Goal: Navigation & Orientation: Find specific page/section

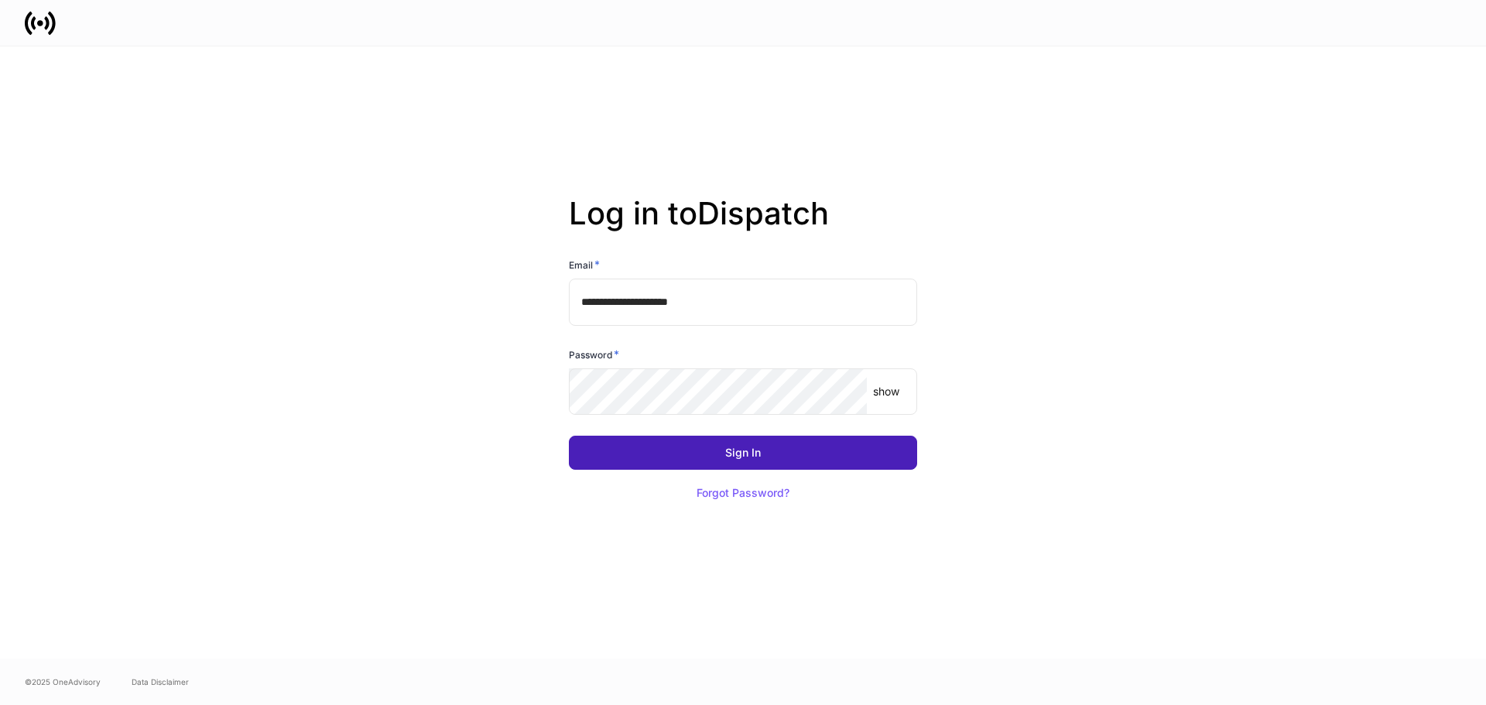
click at [771, 463] on button "Sign In" at bounding box center [743, 453] width 348 height 34
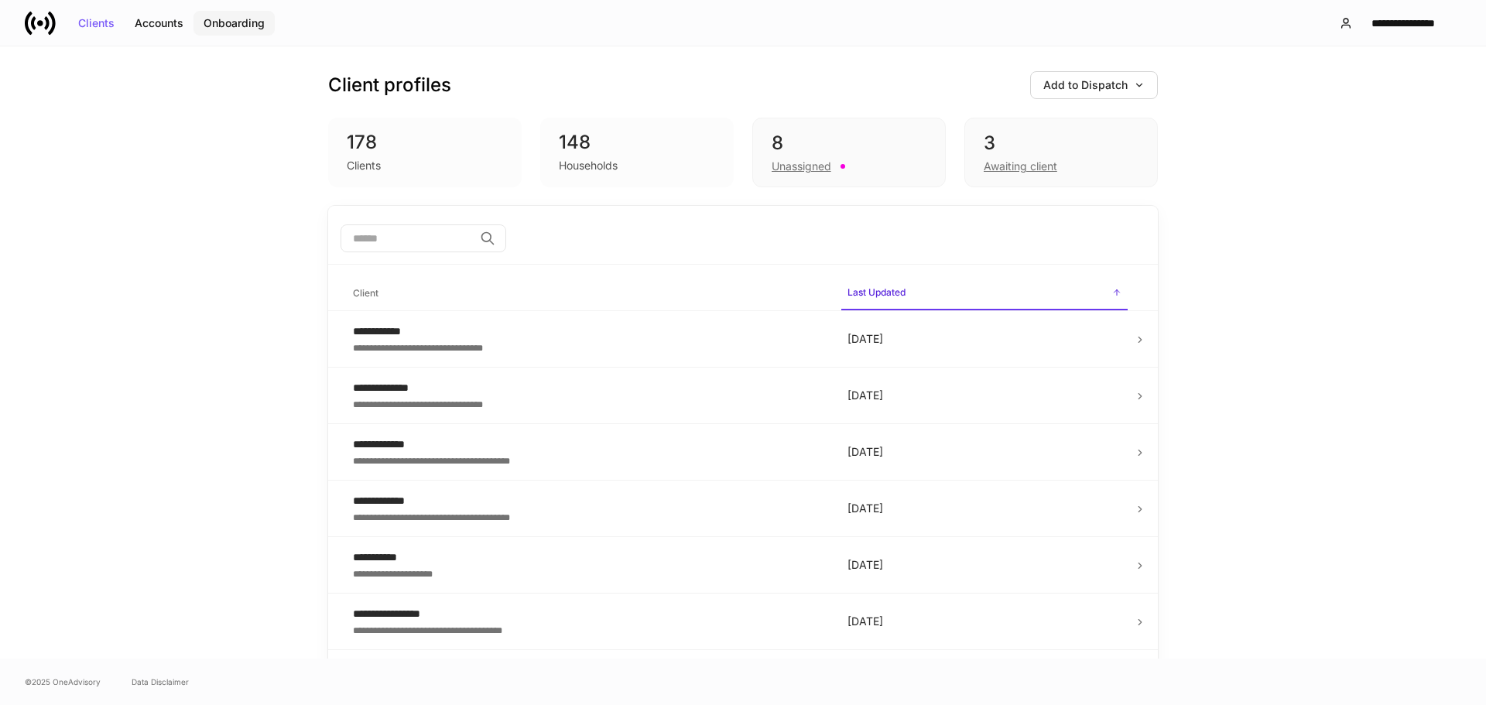
drag, startPoint x: 257, startPoint y: 24, endPoint x: 268, endPoint y: 26, distance: 10.9
click at [256, 25] on div "Onboarding" at bounding box center [234, 23] width 61 height 11
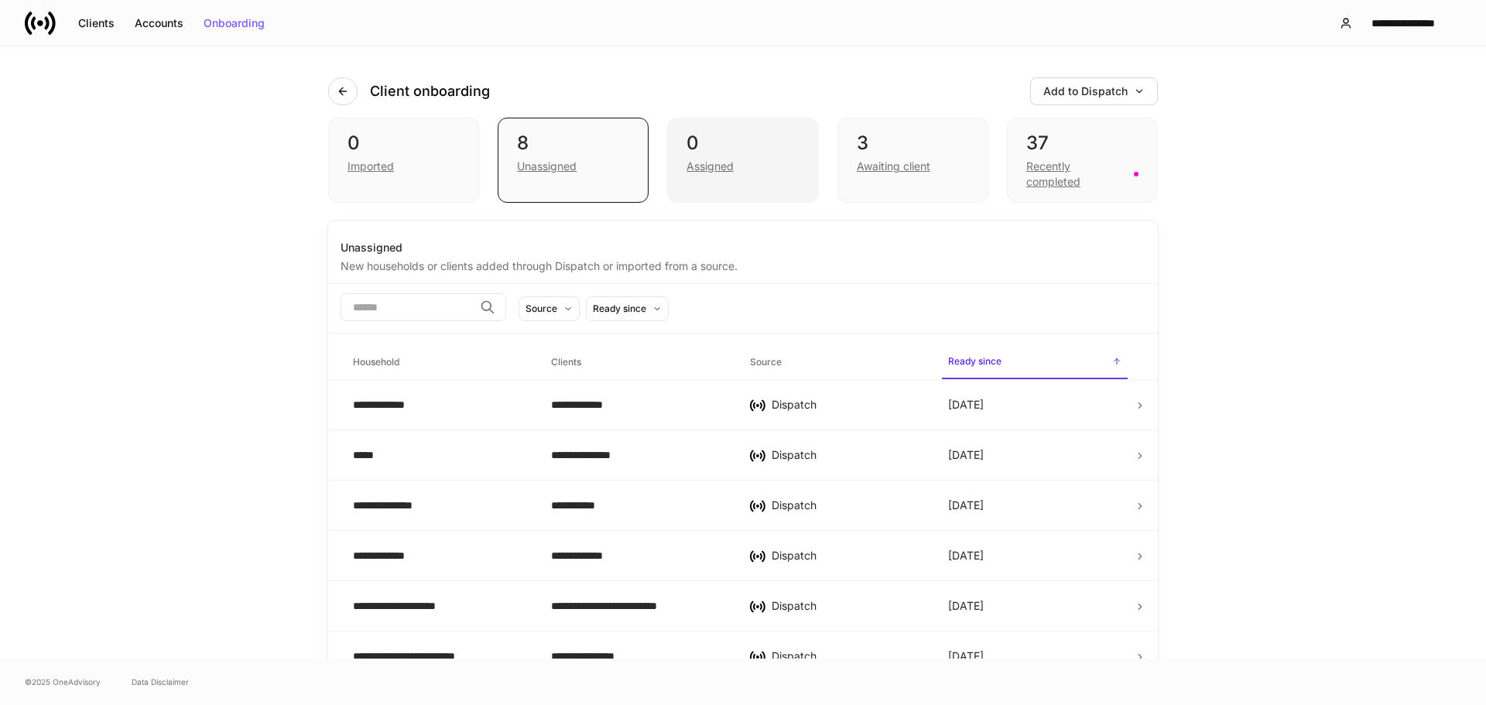
click at [739, 171] on div "Assigned" at bounding box center [743, 165] width 112 height 19
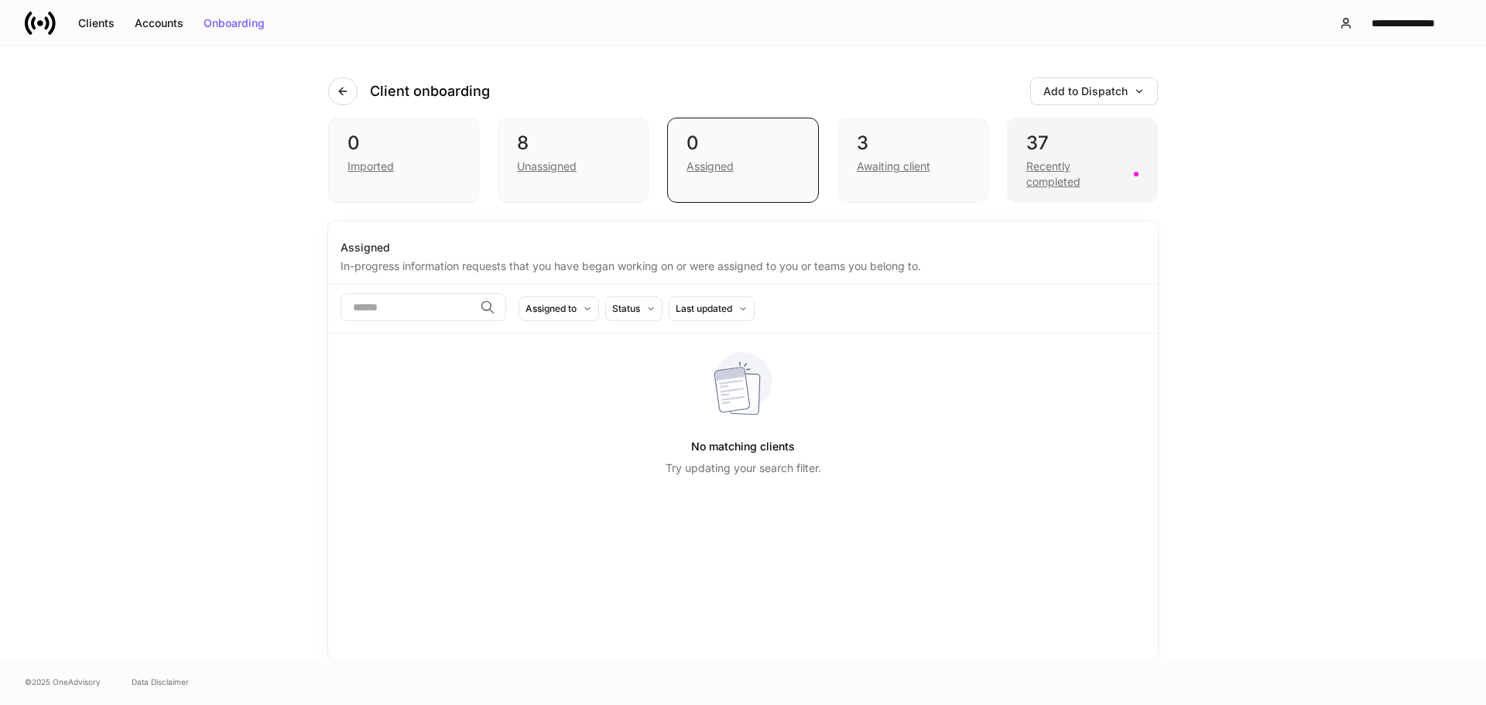
click at [1054, 156] on div "Recently completed" at bounding box center [1083, 173] width 112 height 34
